Goal: Use online tool/utility: Use online tool/utility

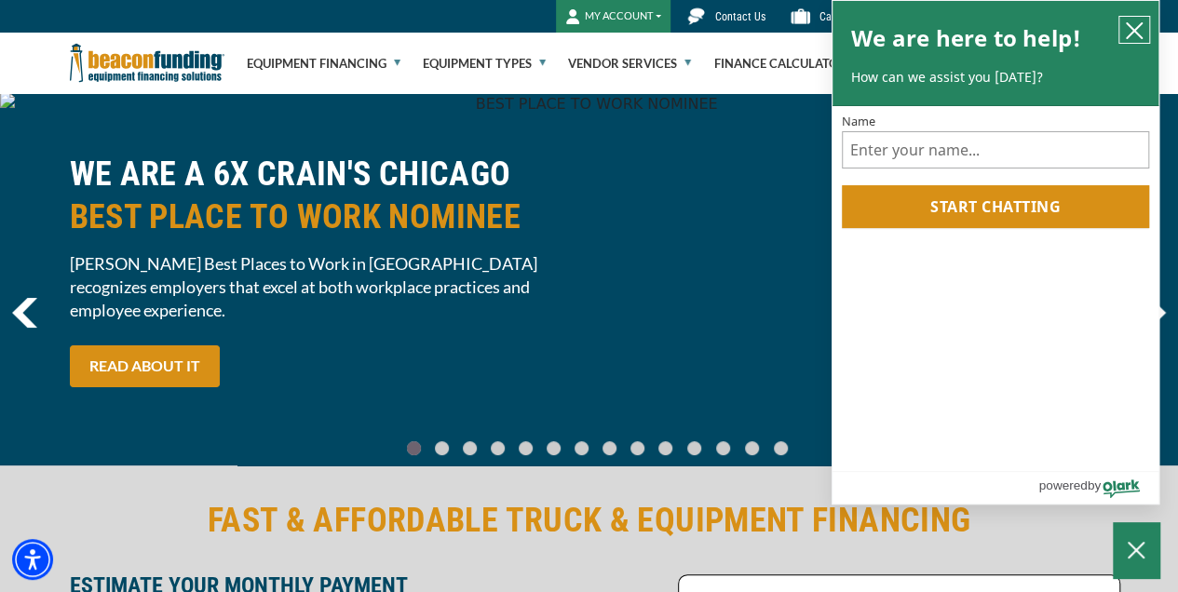
click at [1136, 28] on icon "close chatbox" at bounding box center [1134, 30] width 15 height 15
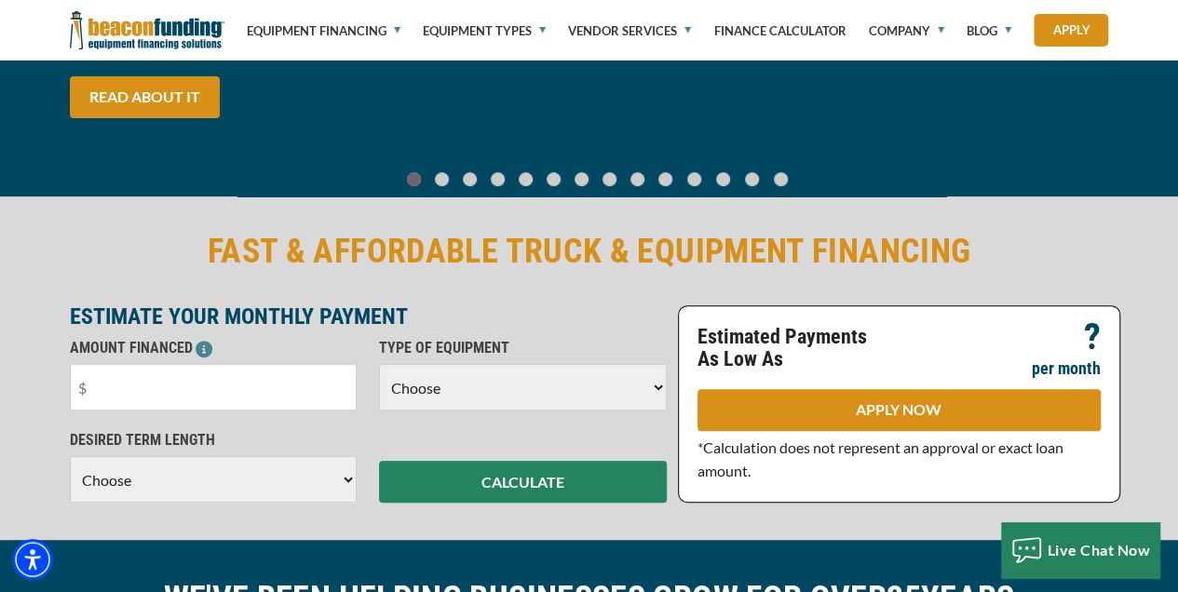
scroll to position [310, 0]
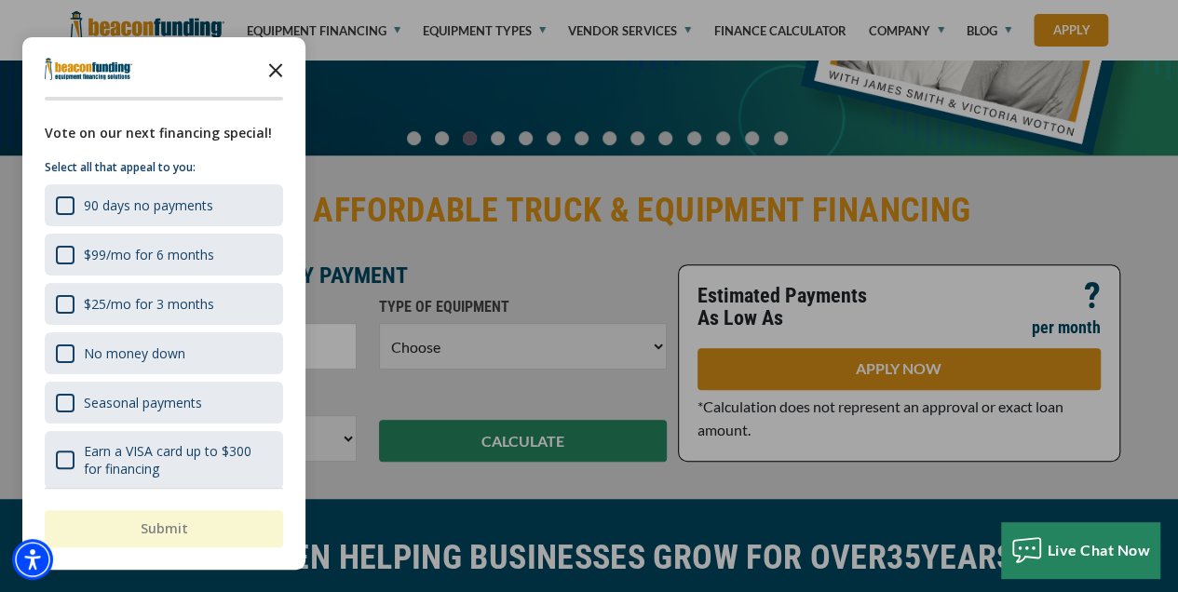
click at [272, 70] on icon "Close the survey" at bounding box center [275, 68] width 37 height 37
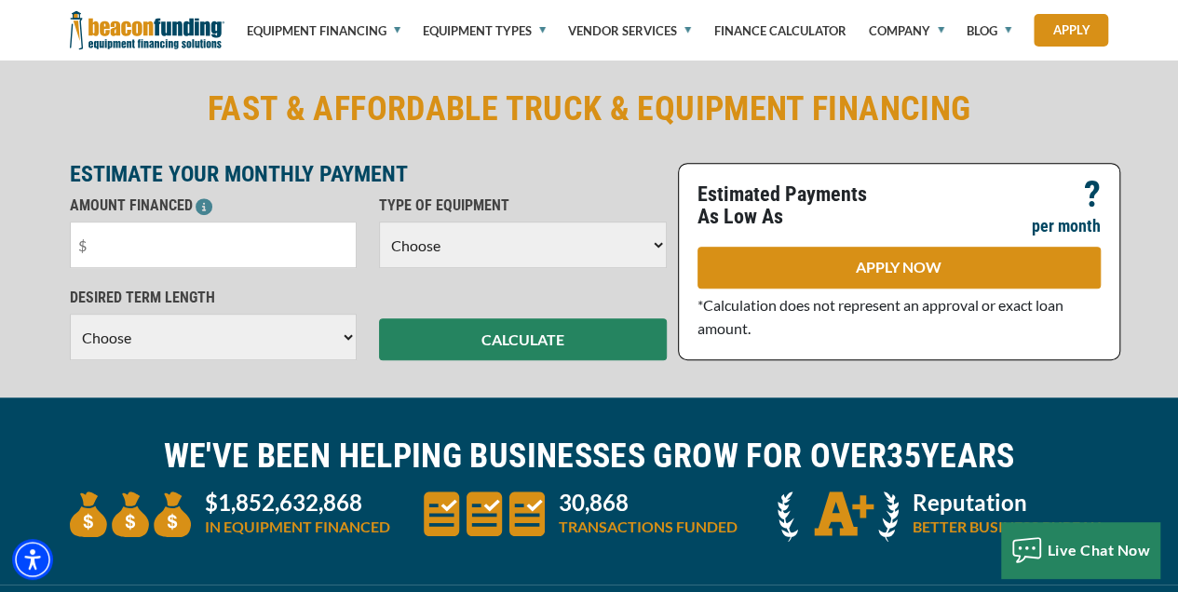
scroll to position [434, 0]
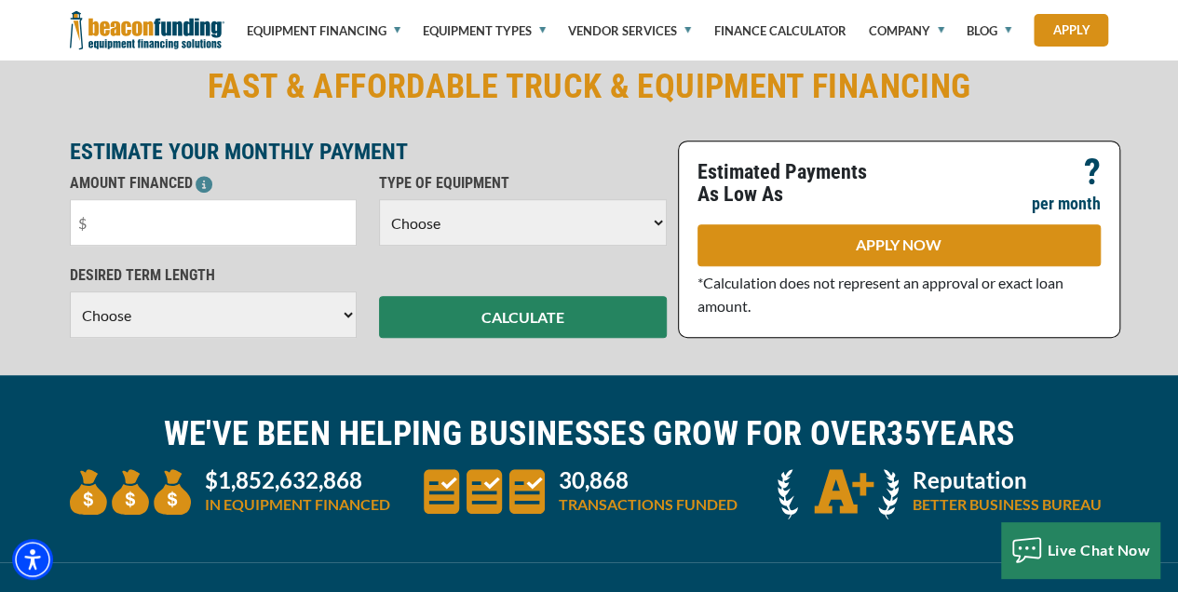
click at [544, 235] on select "Choose Backhoe Boom/Bucket Truck Chipper Commercial Mower Crane DTG/DTF Printin…" at bounding box center [523, 222] width 288 height 47
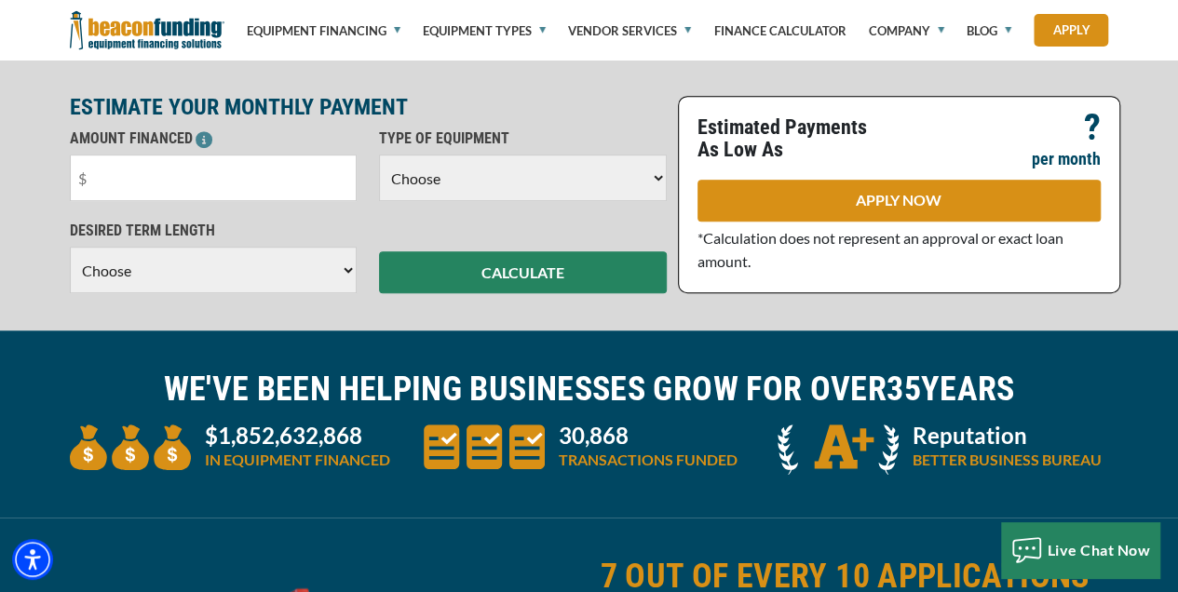
scroll to position [496, 0]
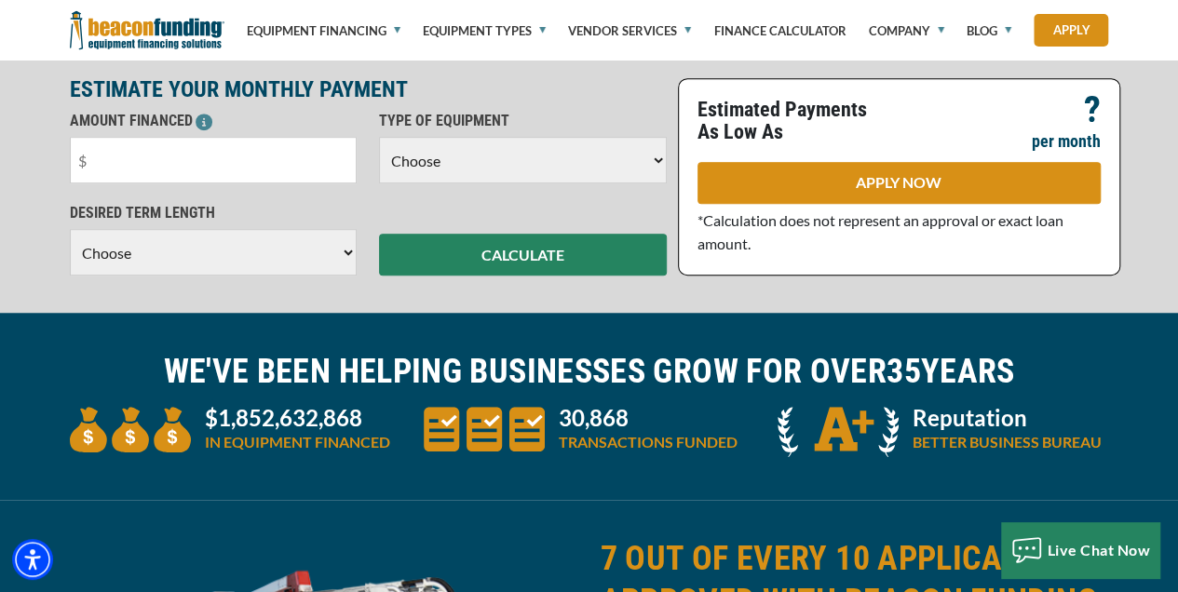
click at [592, 156] on select "Choose Backhoe Boom/Bucket Truck Chipper Commercial Mower Crane DTG/DTF Printin…" at bounding box center [523, 160] width 288 height 47
select select "7"
click at [379, 137] on select "Choose Backhoe Boom/Bucket Truck Chipper Commercial Mower Crane DTG/DTF Printin…" at bounding box center [523, 160] width 288 height 47
click at [220, 157] on input "text" at bounding box center [214, 160] width 288 height 47
type input "$40,000"
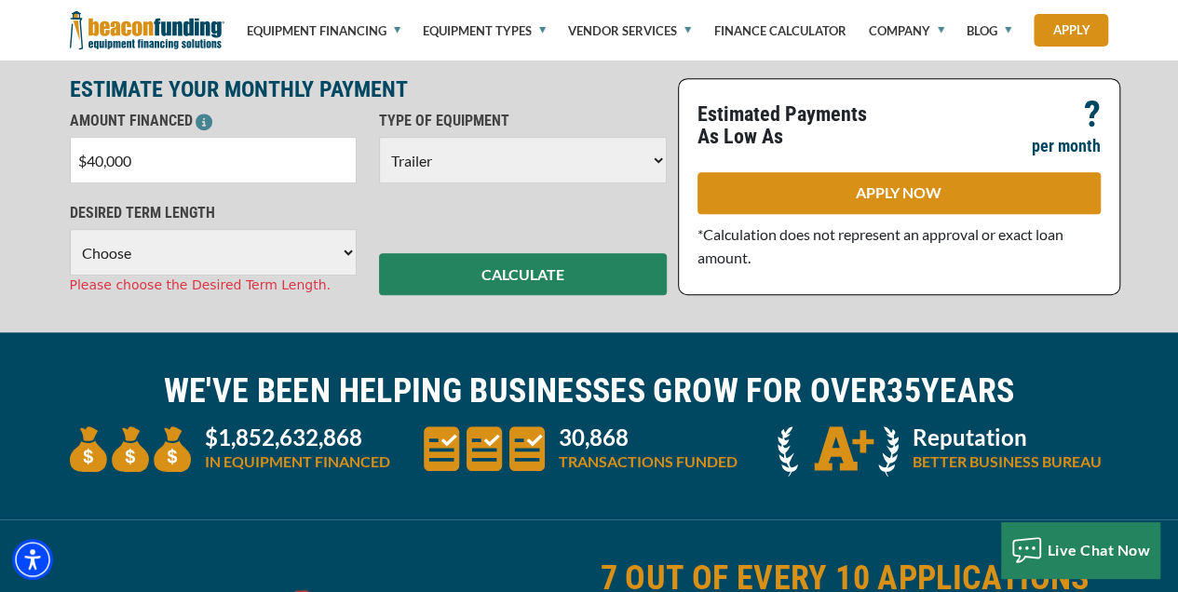
click at [347, 246] on select "Choose 36 Months 48 Months 60 Months" at bounding box center [214, 252] width 288 height 47
click at [70, 229] on select "Choose 36 Months 48 Months 60 Months" at bounding box center [214, 252] width 288 height 47
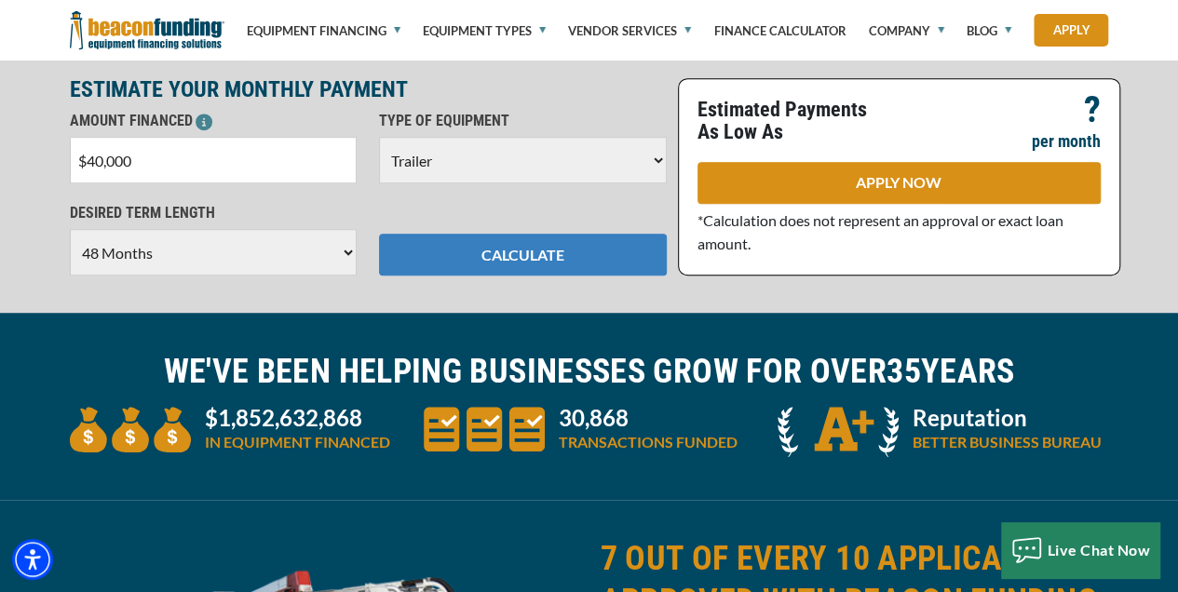
click at [481, 258] on button "CALCULATE" at bounding box center [523, 255] width 288 height 42
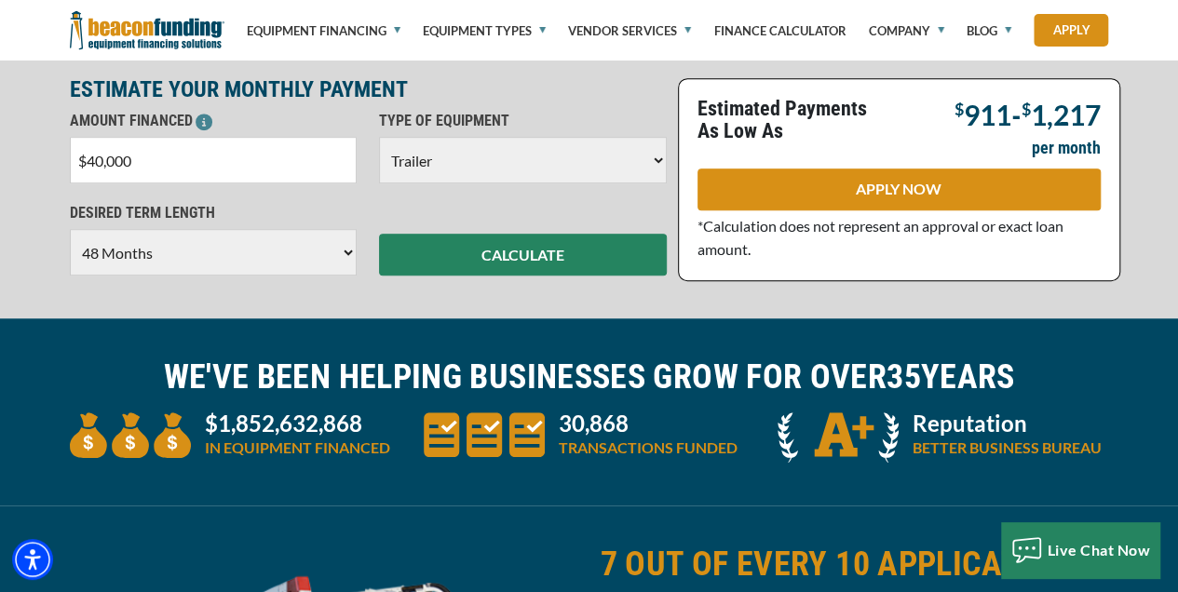
click at [350, 252] on select "Choose 36 Months 48 Months 60 Months" at bounding box center [214, 252] width 288 height 47
select select "60"
click at [70, 229] on select "Choose 36 Months 48 Months 60 Months" at bounding box center [214, 252] width 288 height 47
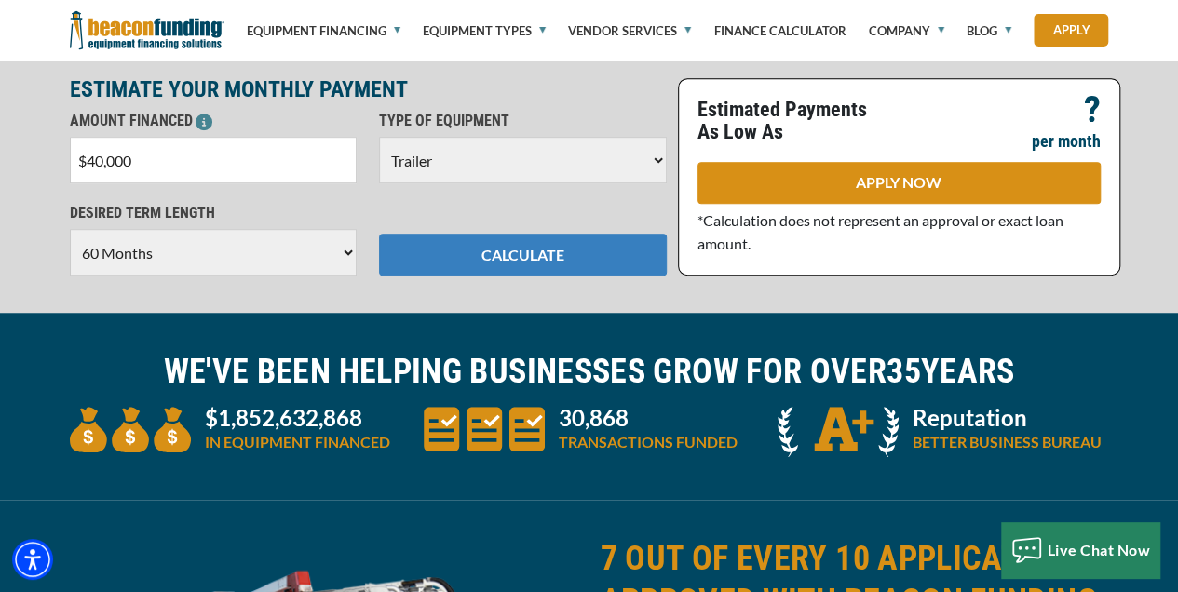
click at [468, 262] on button "CALCULATE" at bounding box center [523, 255] width 288 height 42
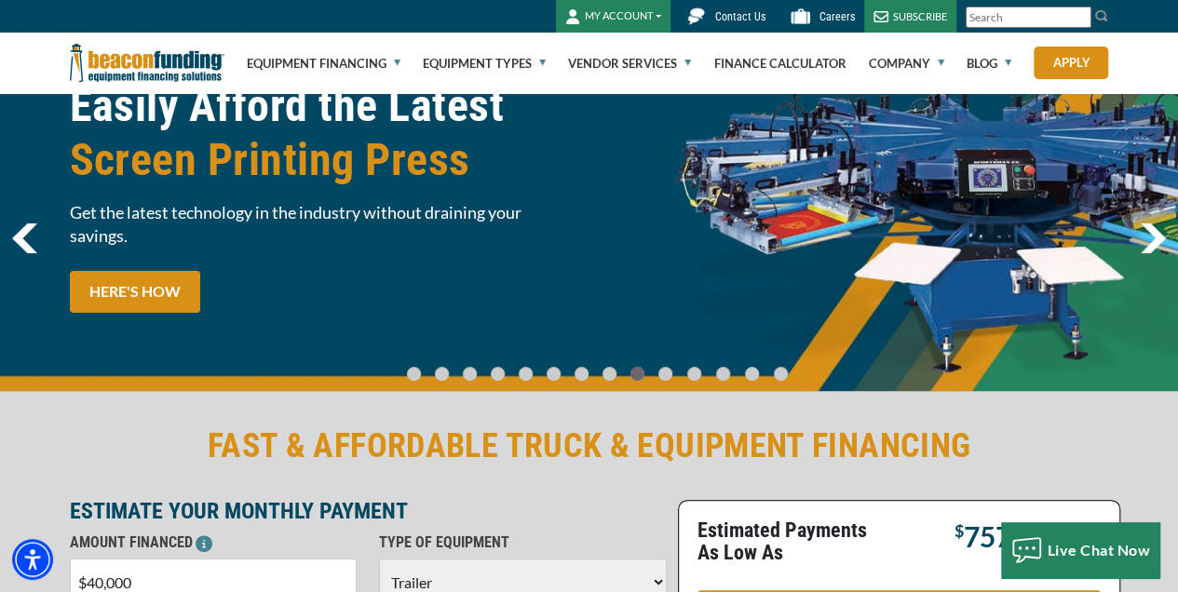
scroll to position [0, 0]
